Goal: Task Accomplishment & Management: Use online tool/utility

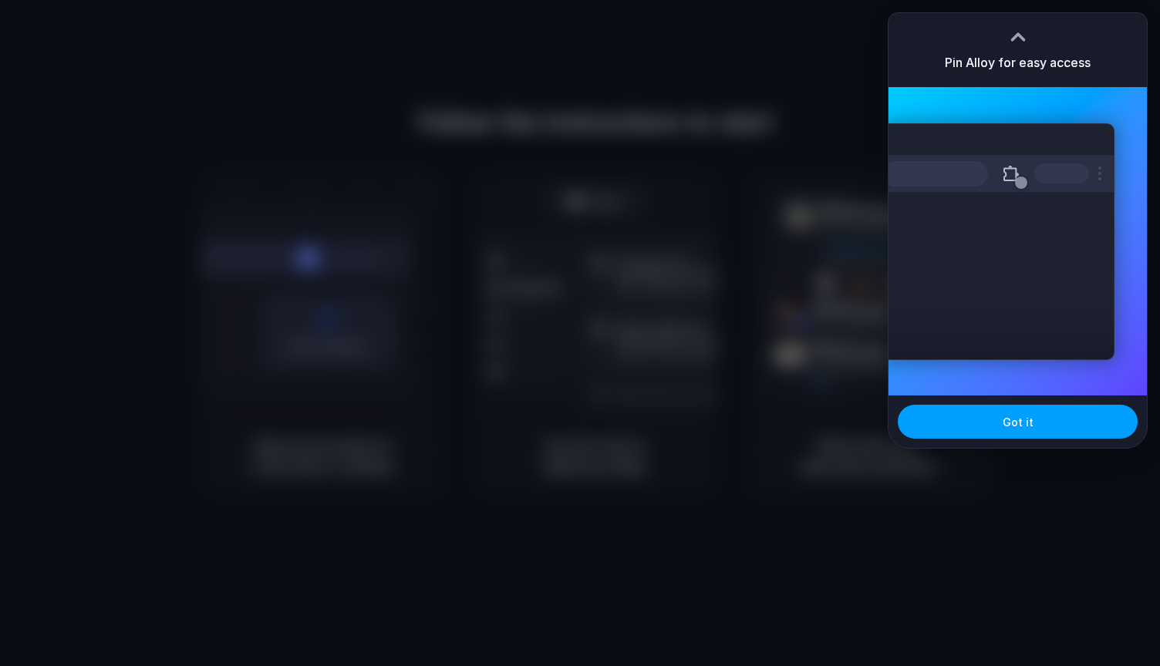
click at [1013, 415] on span "Got it" at bounding box center [1017, 422] width 31 height 16
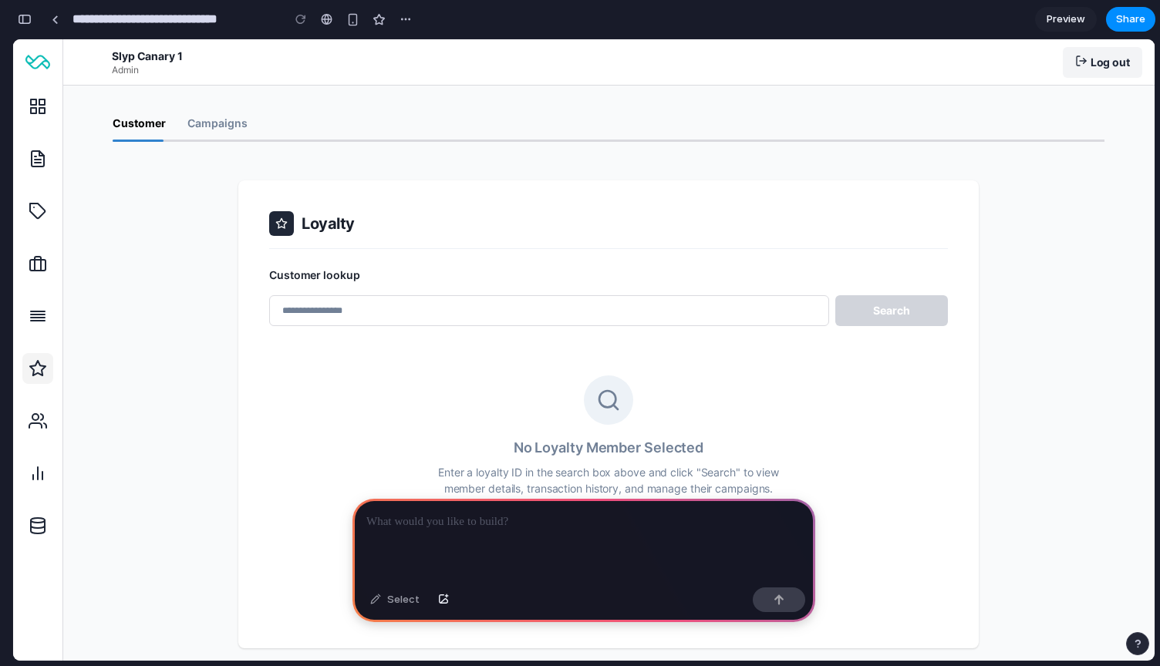
scroll to position [35, 0]
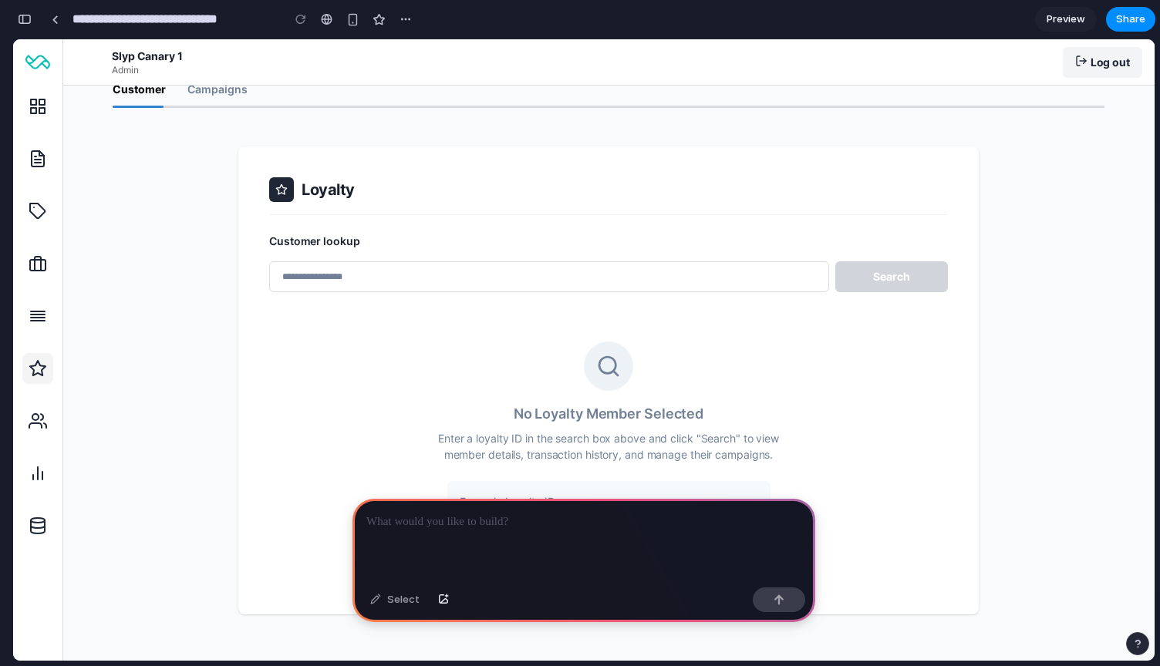
click at [410, 549] on div at bounding box center [583, 540] width 463 height 82
click at [399, 598] on div "Select" at bounding box center [394, 599] width 65 height 25
click at [428, 549] on div at bounding box center [583, 540] width 463 height 82
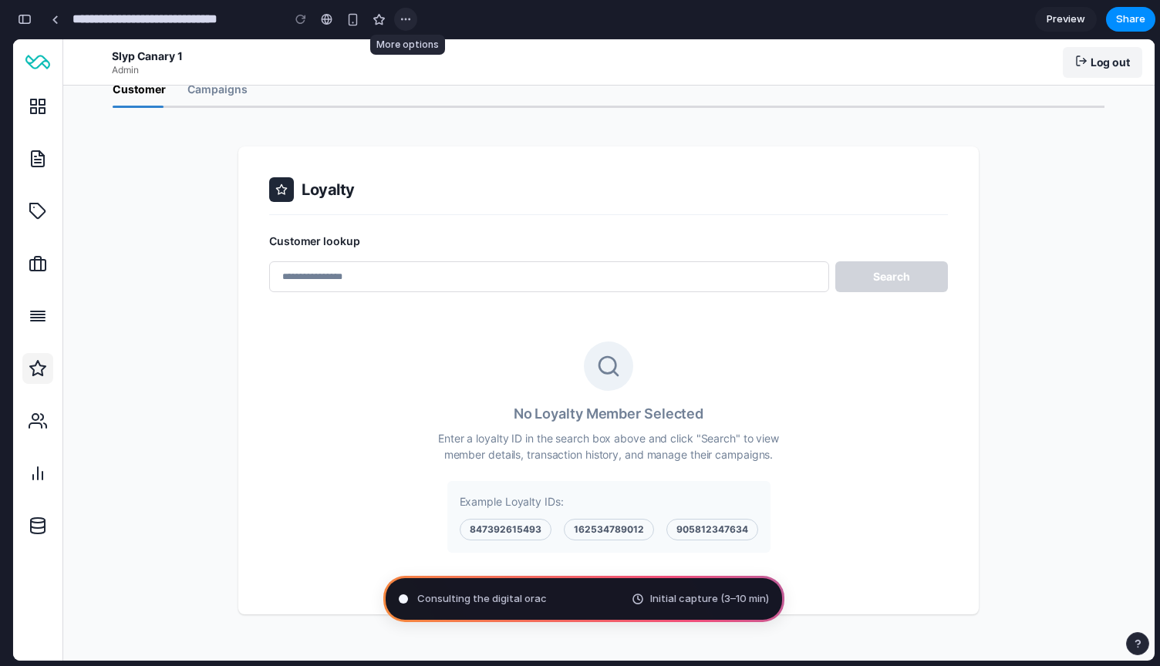
click at [400, 19] on div "button" at bounding box center [405, 19] width 12 height 12
click at [1029, 19] on div "Duplicate Delete" at bounding box center [580, 333] width 1160 height 666
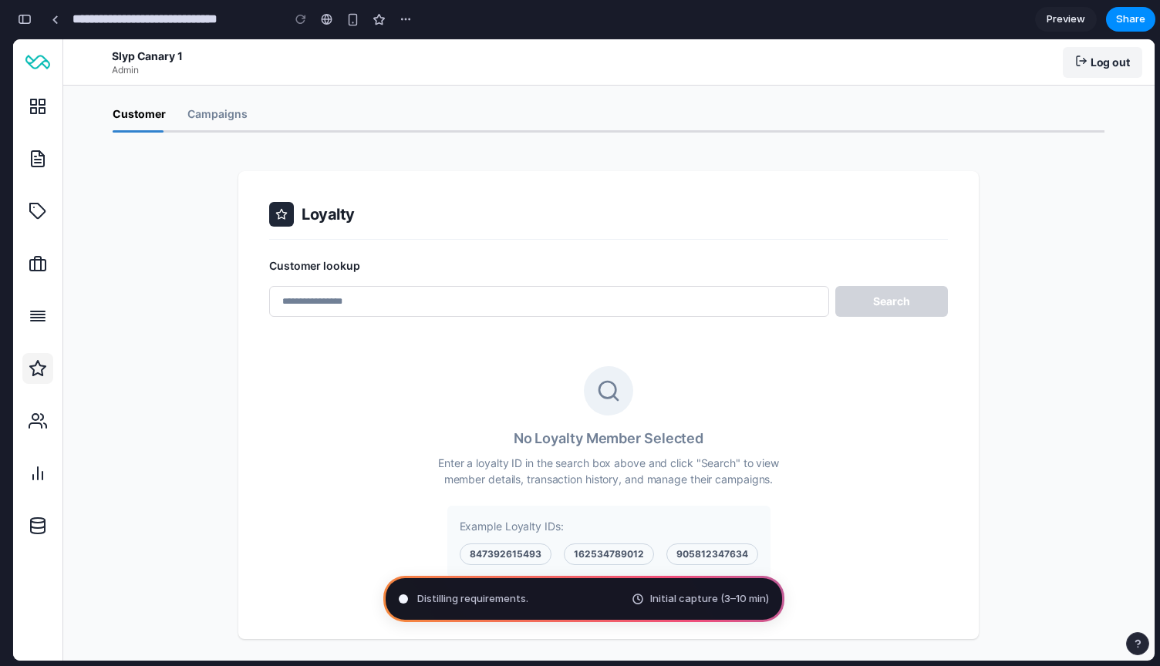
scroll to position [0, 0]
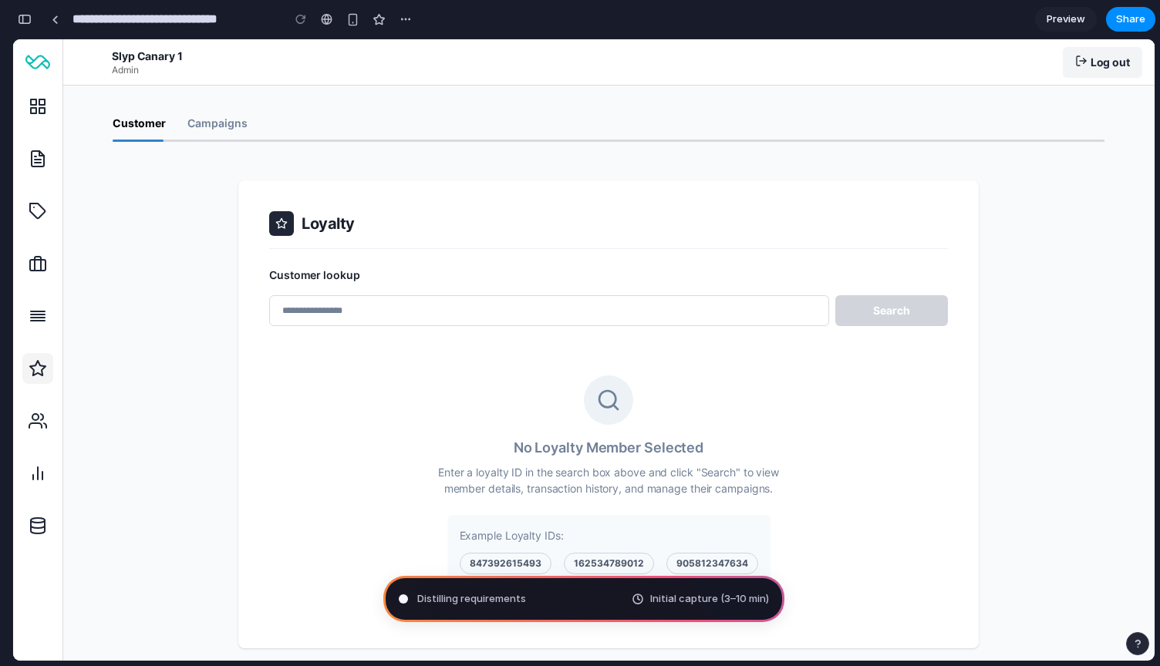
type input "**********"
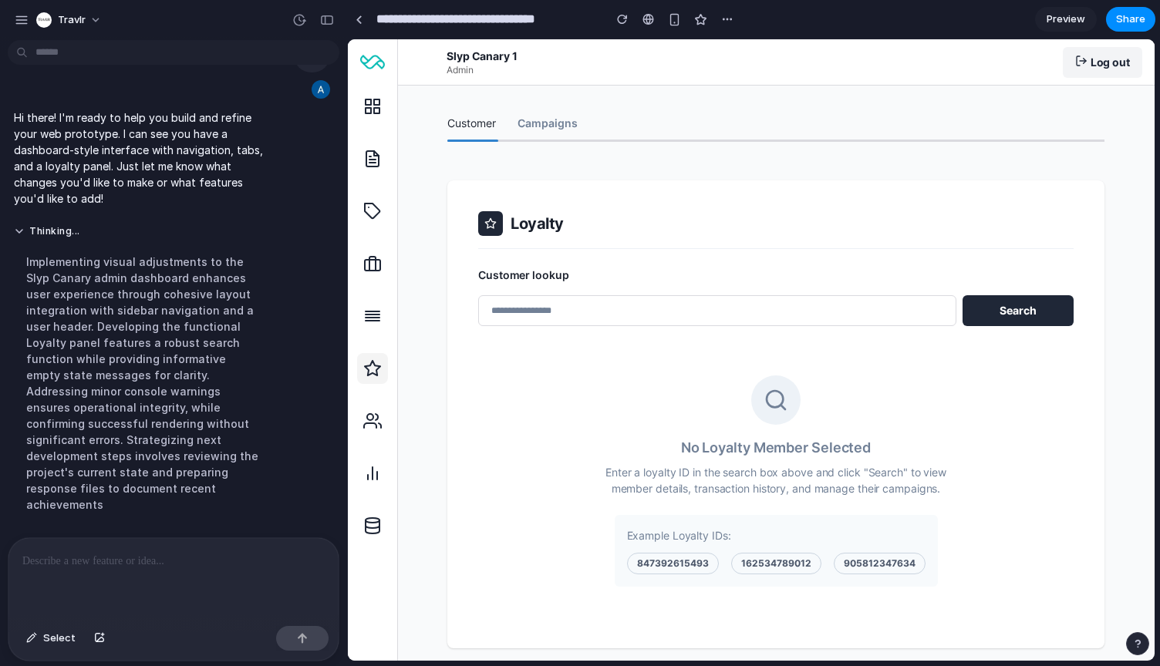
scroll to position [39, 0]
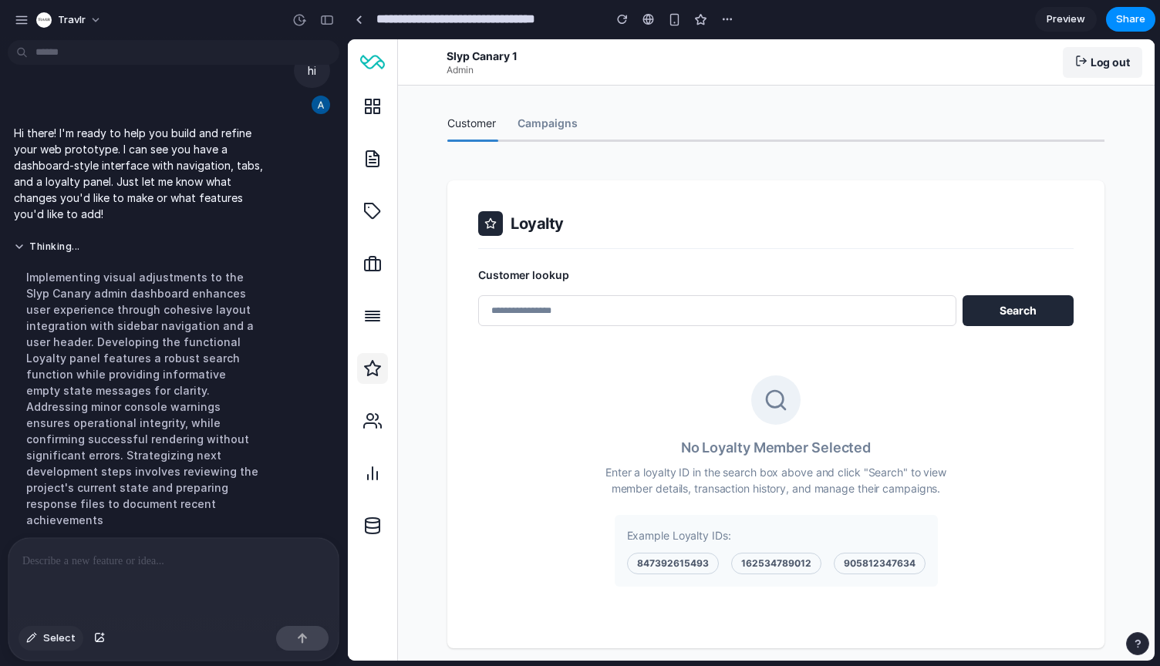
click at [54, 641] on span "Select" at bounding box center [59, 638] width 32 height 15
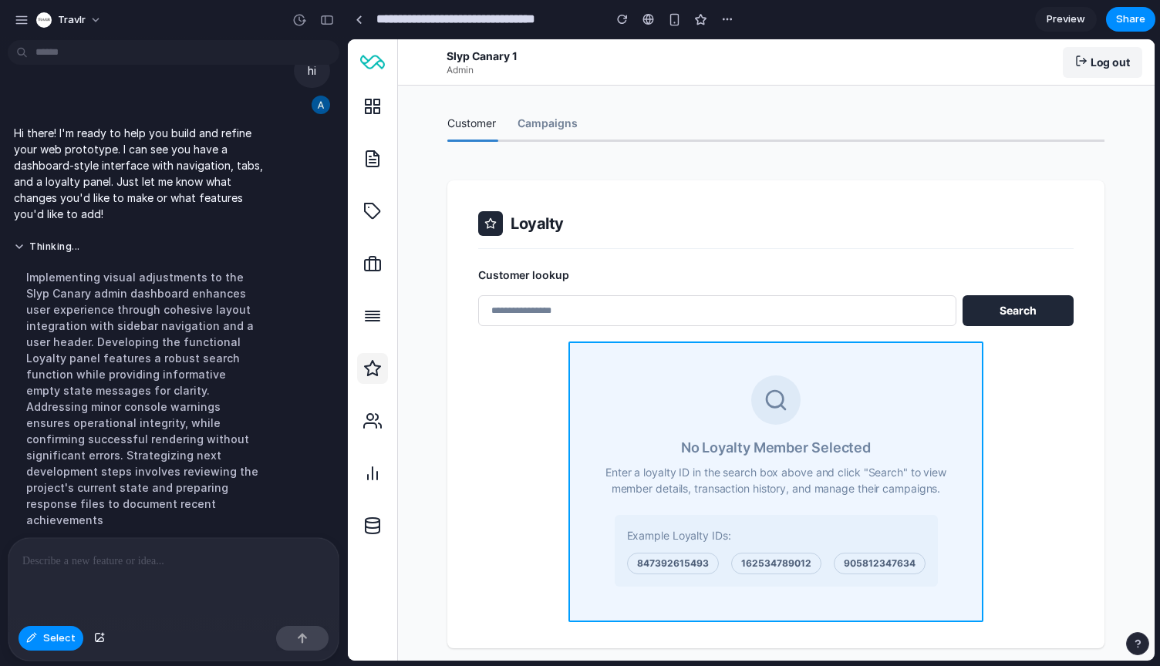
click at [595, 417] on div at bounding box center [751, 350] width 806 height 621
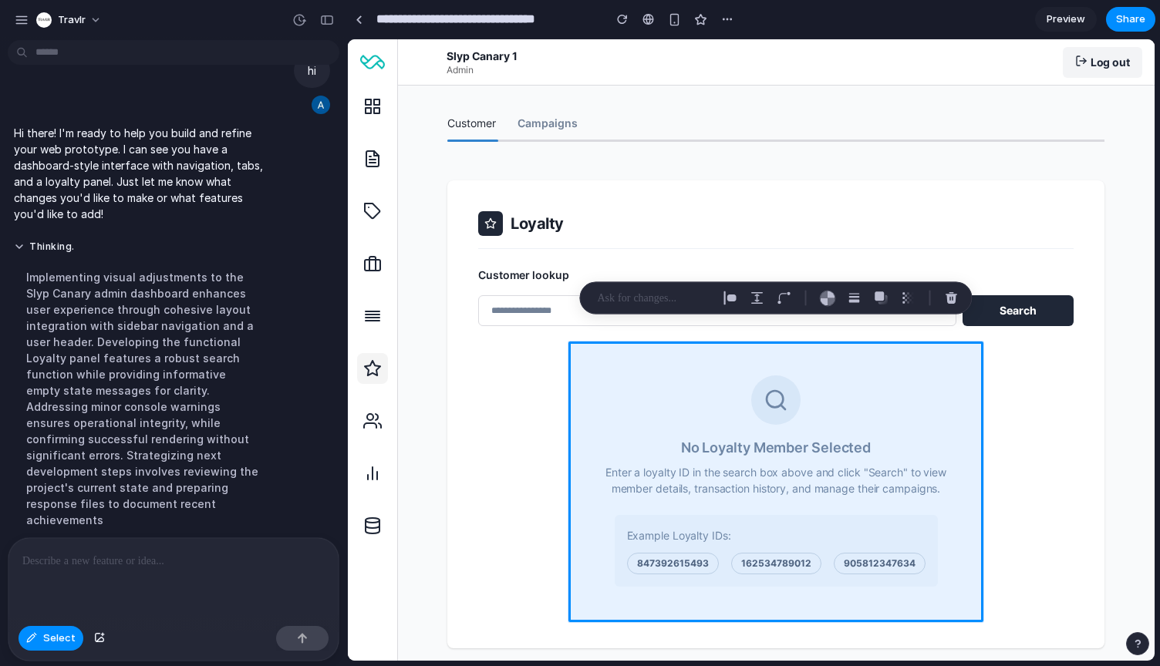
click at [136, 556] on p at bounding box center [173, 561] width 302 height 19
click at [637, 297] on p at bounding box center [654, 298] width 114 height 19
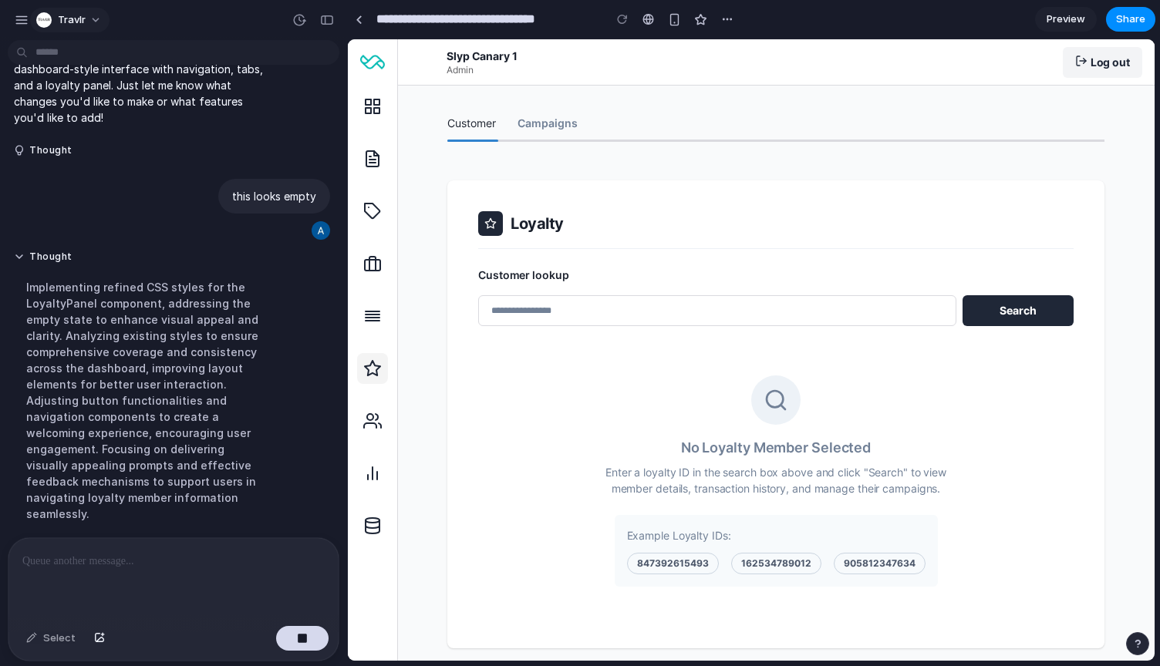
scroll to position [163, 0]
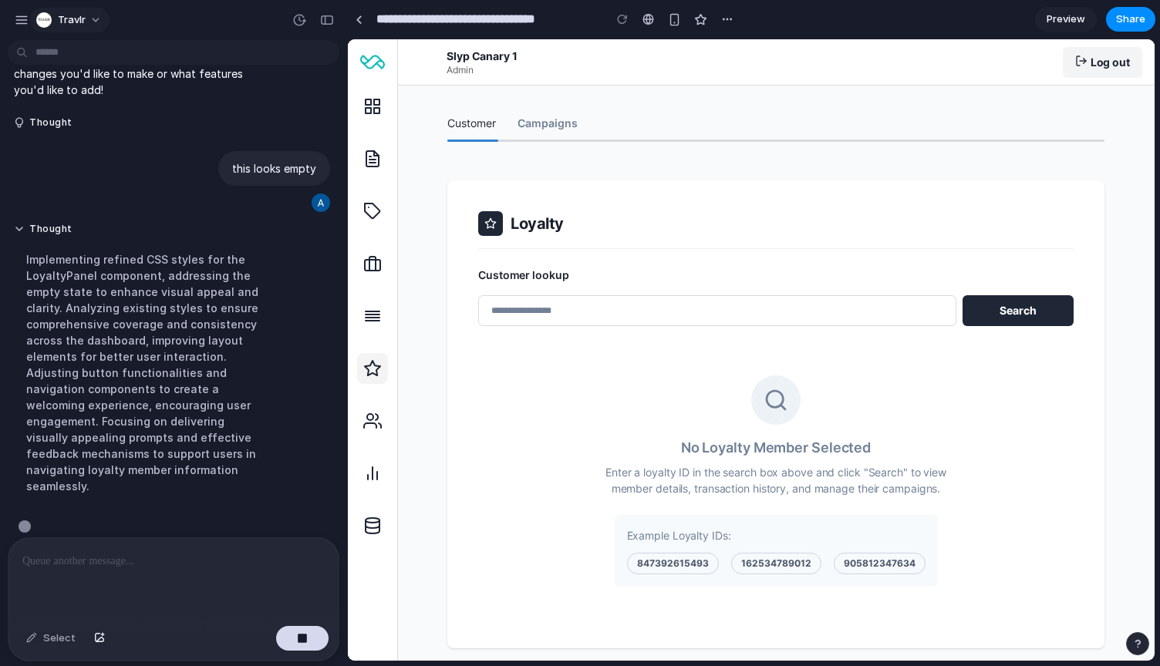
click at [94, 19] on button "Travlr" at bounding box center [69, 20] width 79 height 25
click at [654, 155] on div "Settings Invite members Change theme Sign out" at bounding box center [580, 333] width 1160 height 666
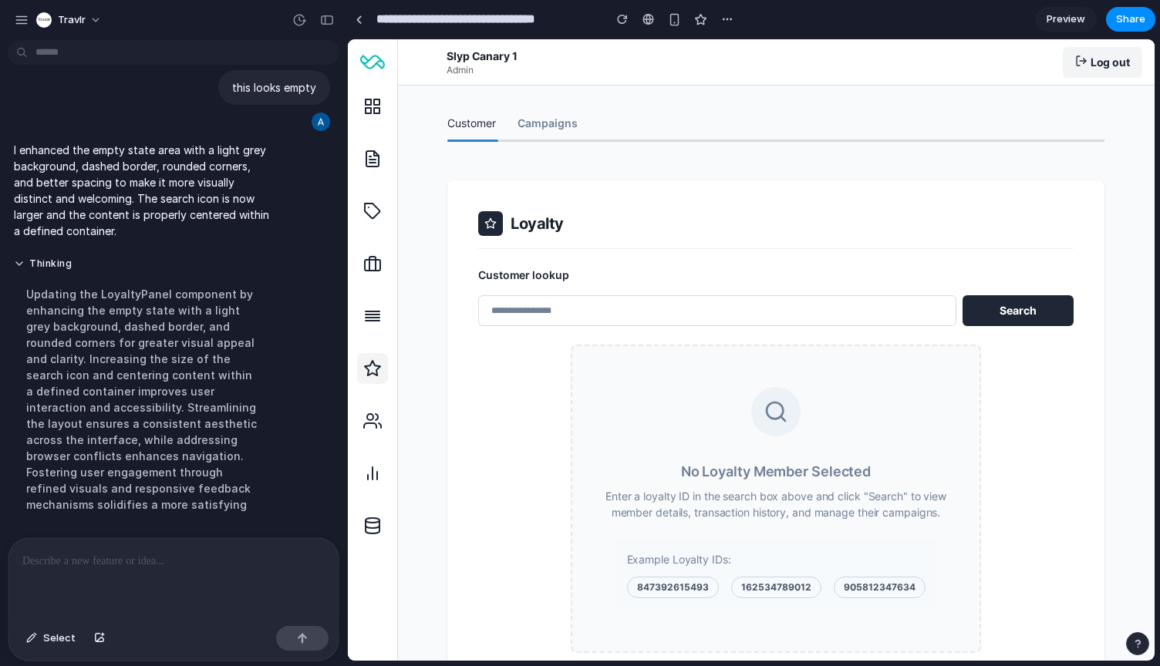
scroll to position [70, 0]
